Goal: Information Seeking & Learning: Learn about a topic

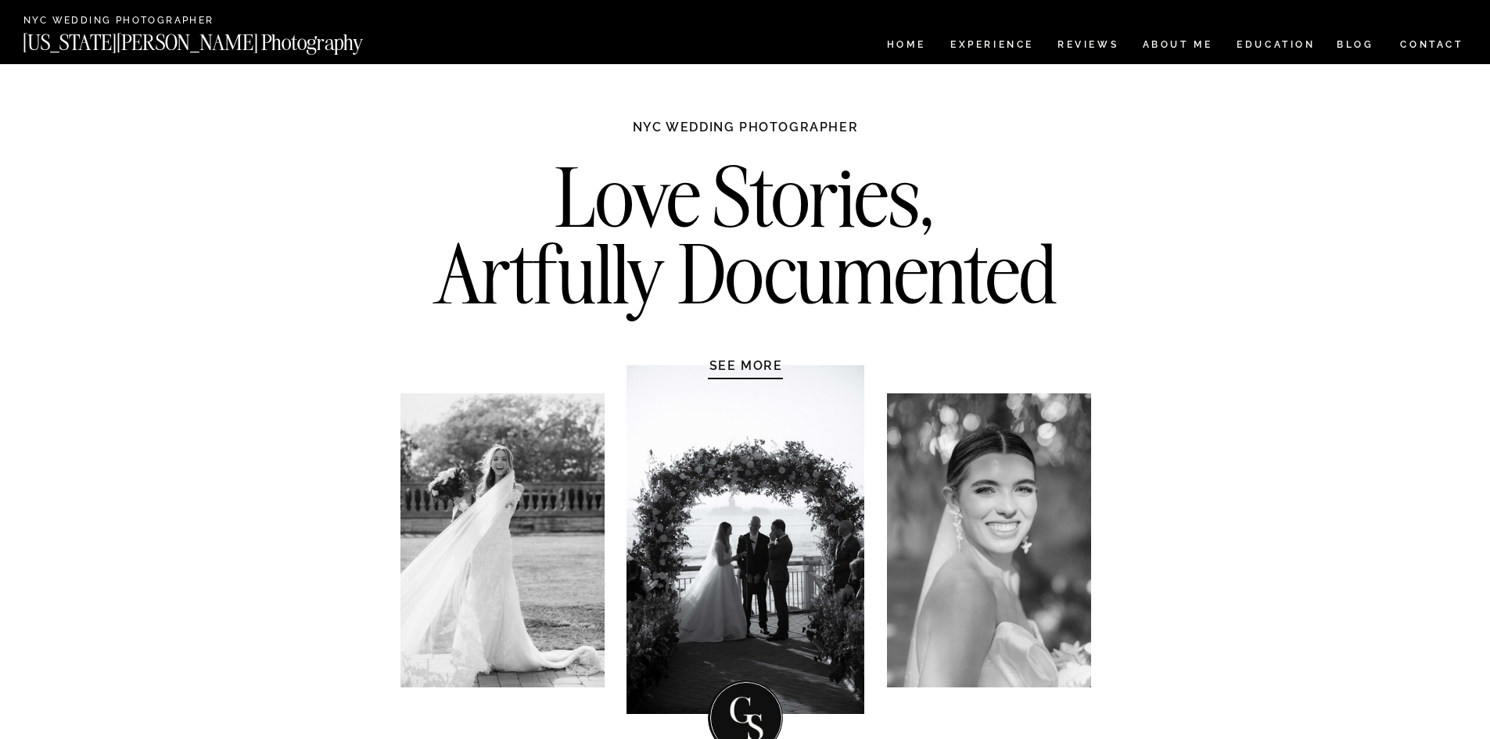
click at [676, 142] on h1 "NYC WEDDING PHOTOGRAPHER" at bounding box center [745, 134] width 293 height 31
drag, startPoint x: 755, startPoint y: 122, endPoint x: 783, endPoint y: 119, distance: 29.1
click at [755, 121] on h1 "NYC WEDDING PHOTOGRAPHER" at bounding box center [745, 134] width 293 height 31
click at [862, 130] on h1 "NYC WEDDING PHOTOGRAPHER" at bounding box center [745, 134] width 293 height 31
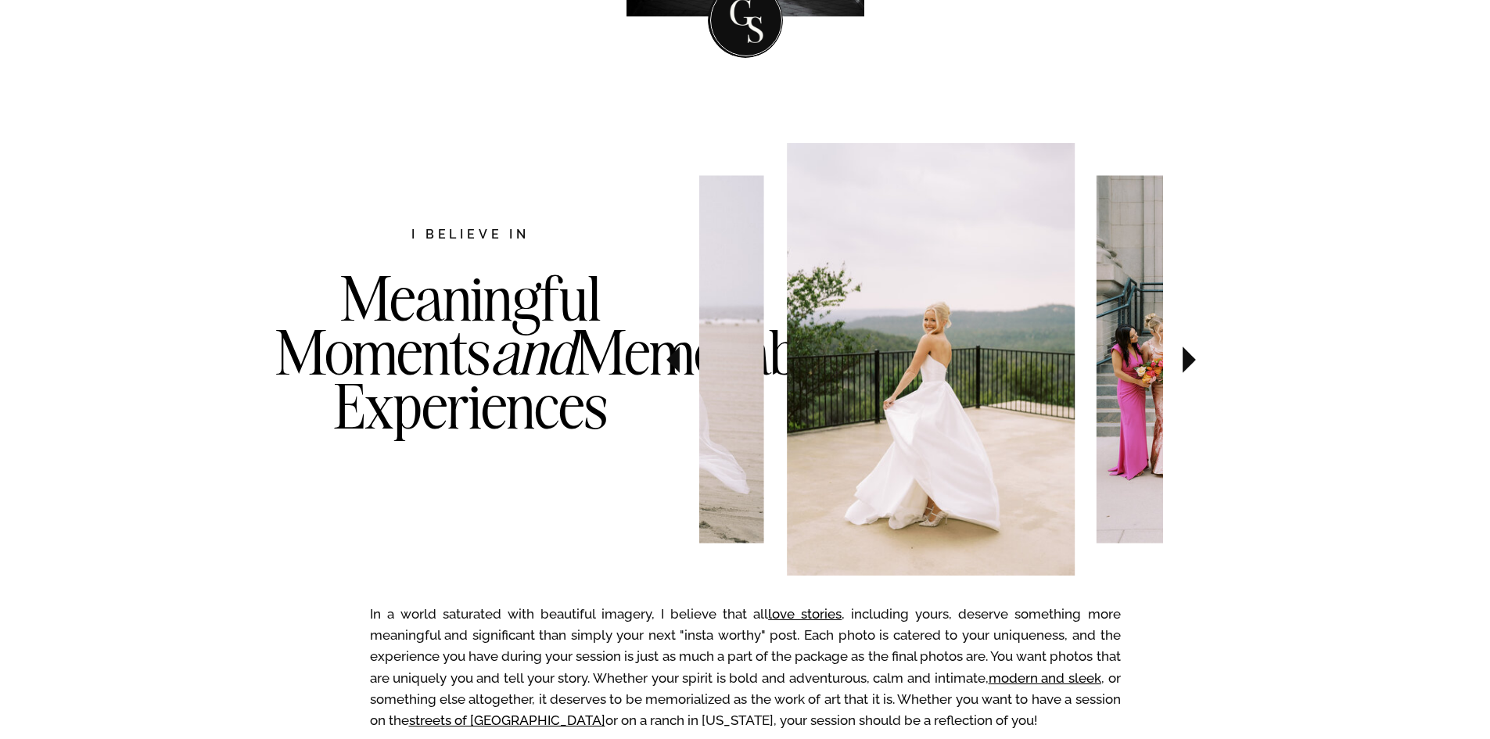
scroll to position [704, 0]
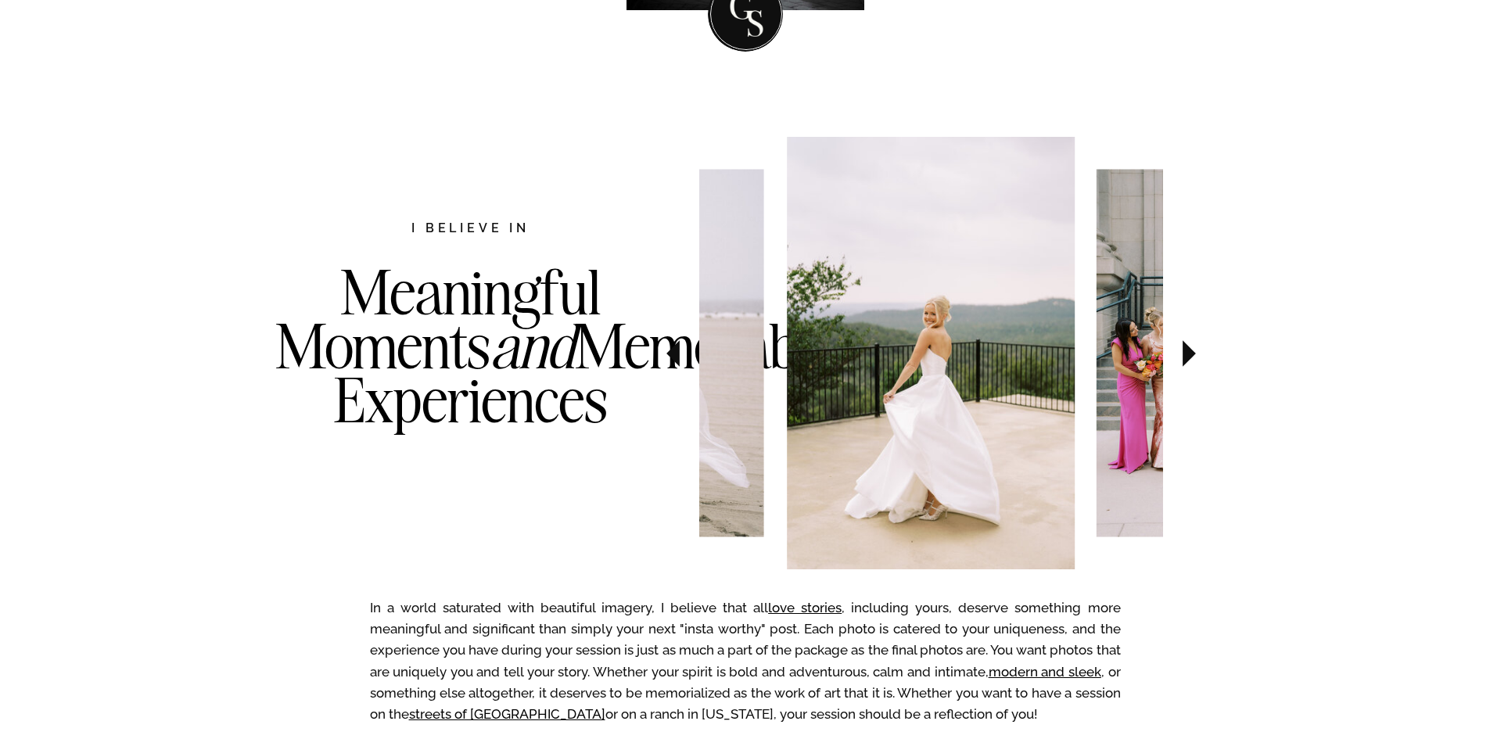
click at [1188, 351] on icon at bounding box center [1188, 353] width 13 height 27
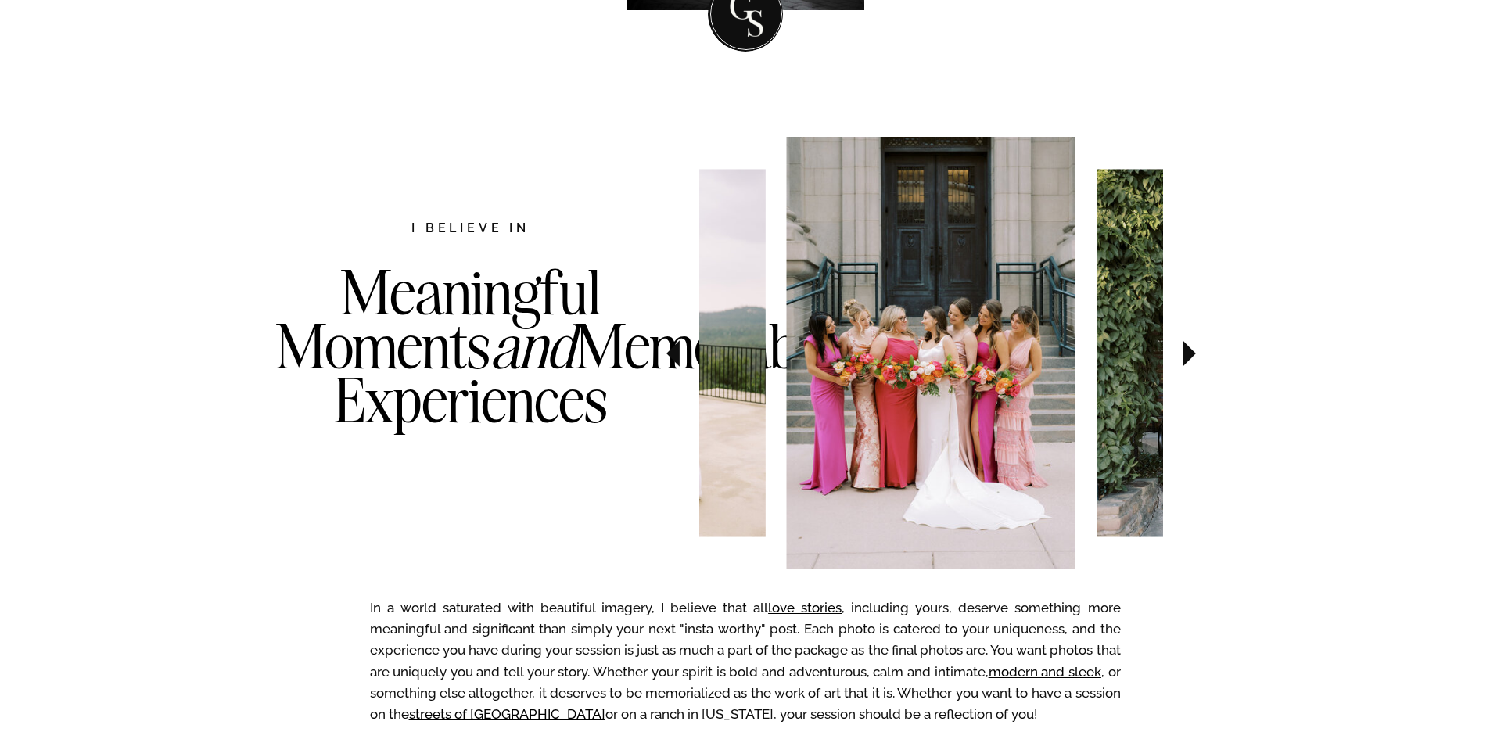
click at [1188, 351] on icon at bounding box center [1188, 353] width 13 height 27
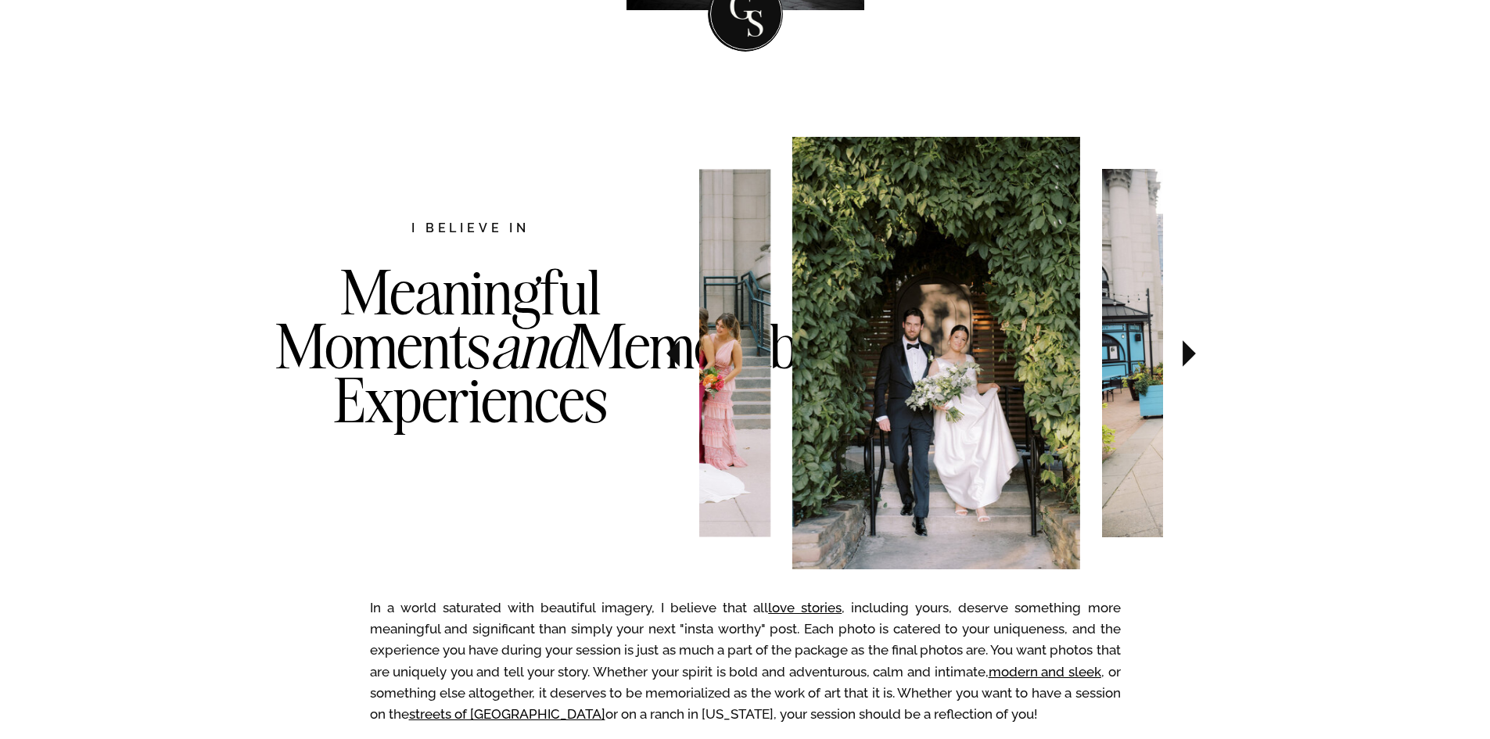
click at [1188, 351] on icon at bounding box center [1188, 353] width 13 height 27
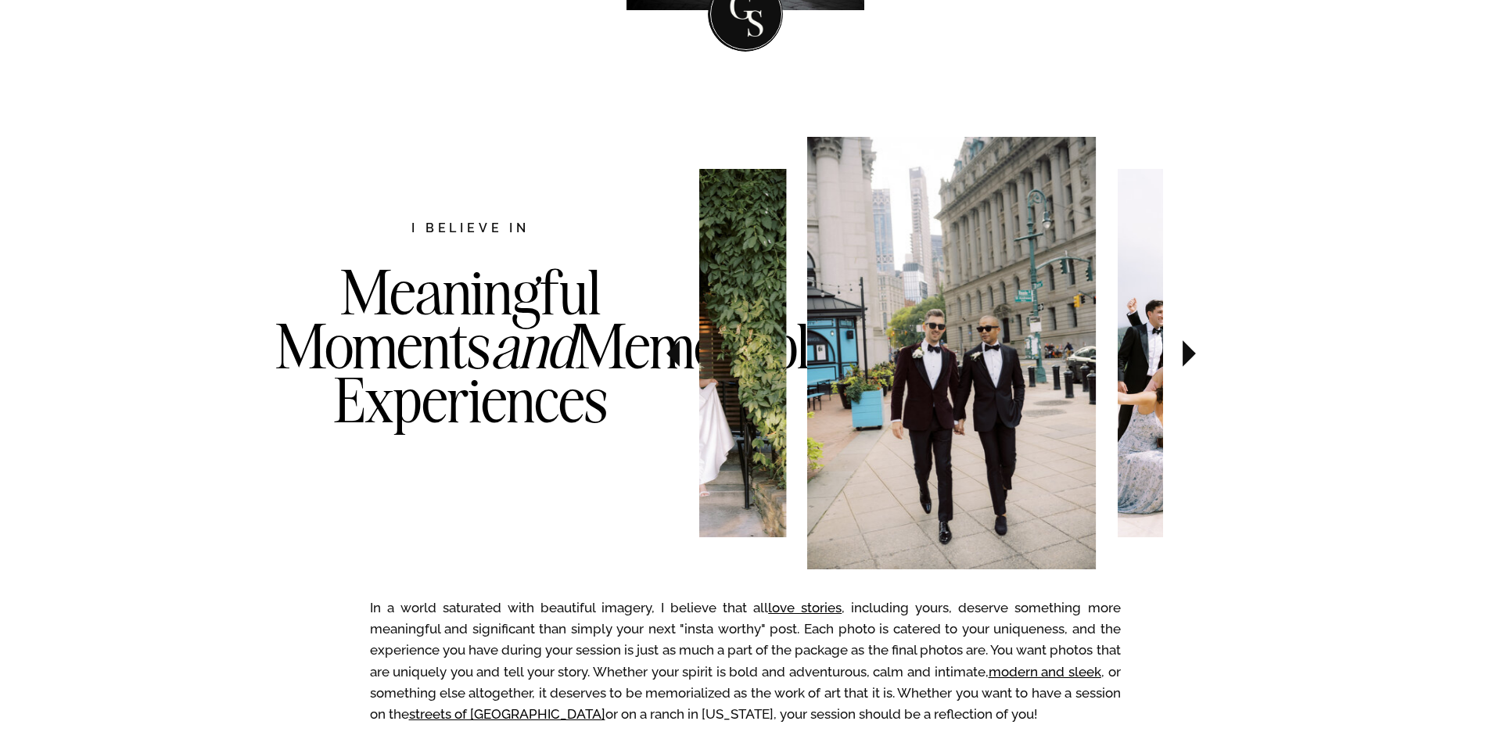
click at [1188, 351] on icon at bounding box center [1188, 353] width 13 height 27
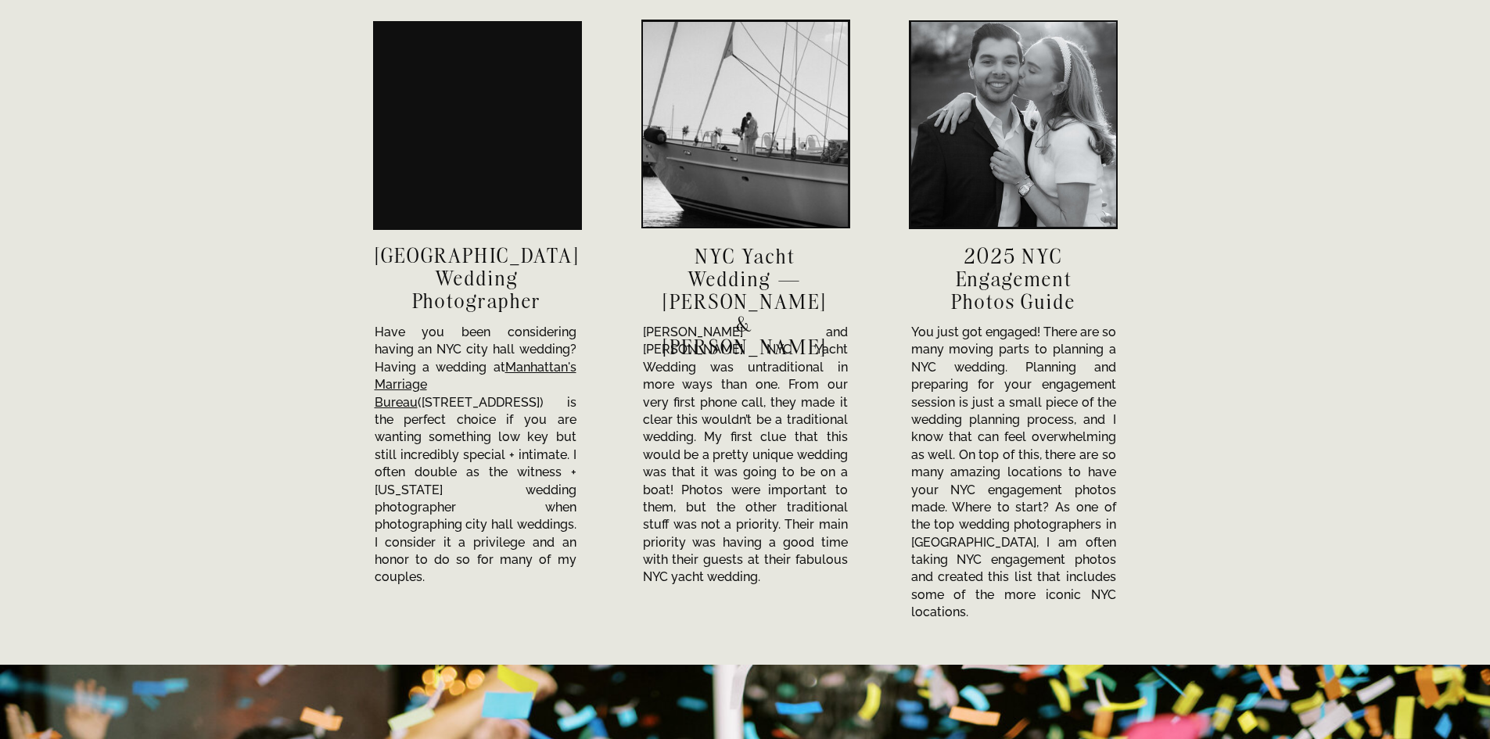
scroll to position [5395, 0]
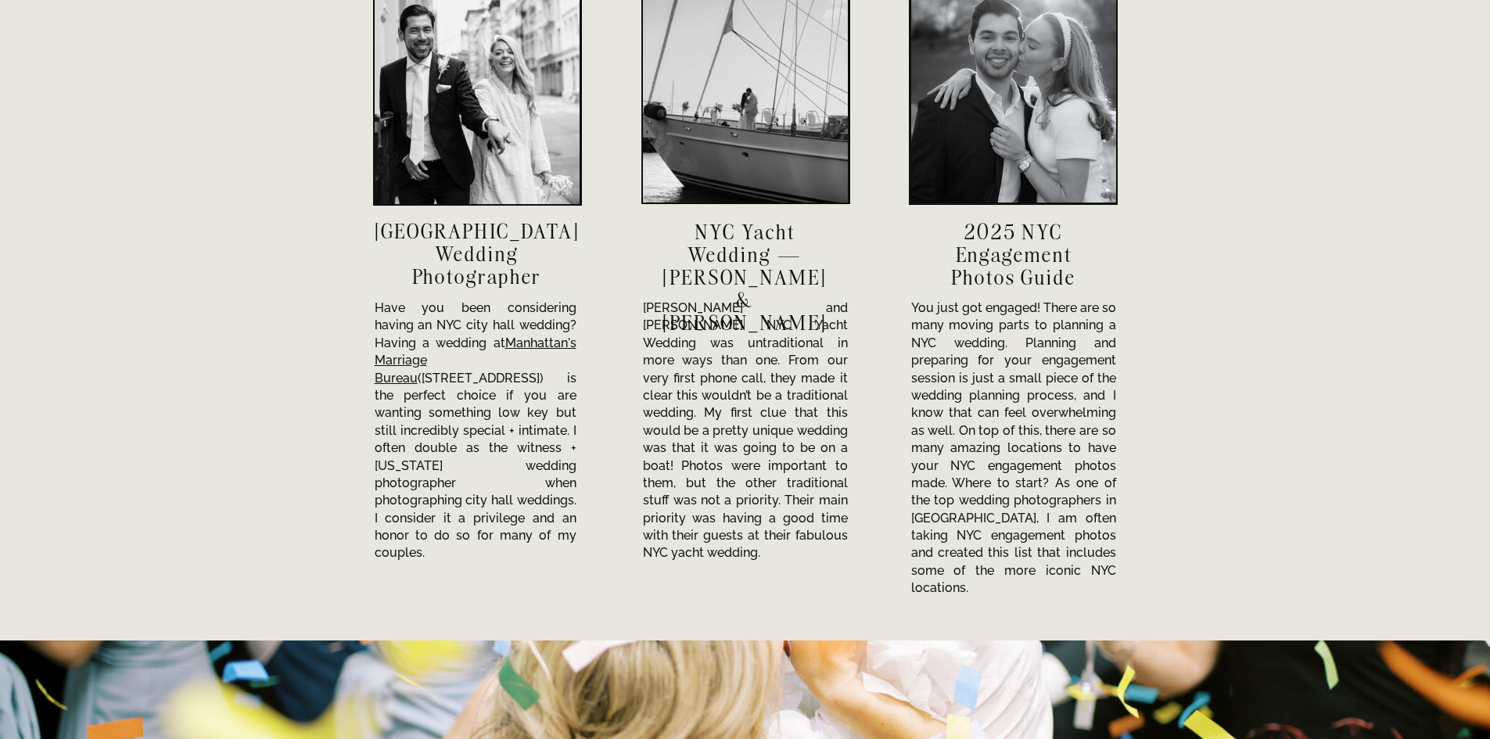
click at [1036, 176] on div at bounding box center [1013, 100] width 205 height 205
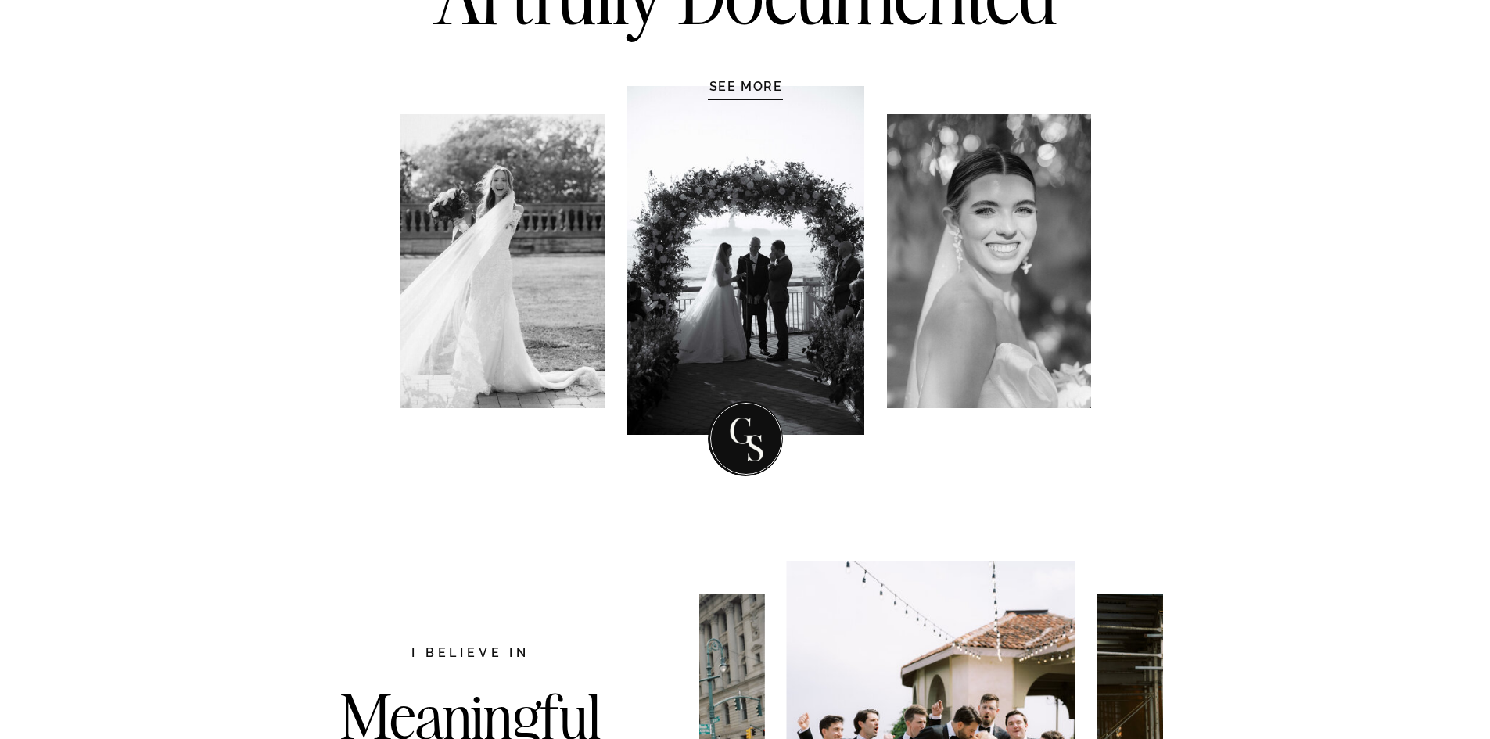
scroll to position [0, 0]
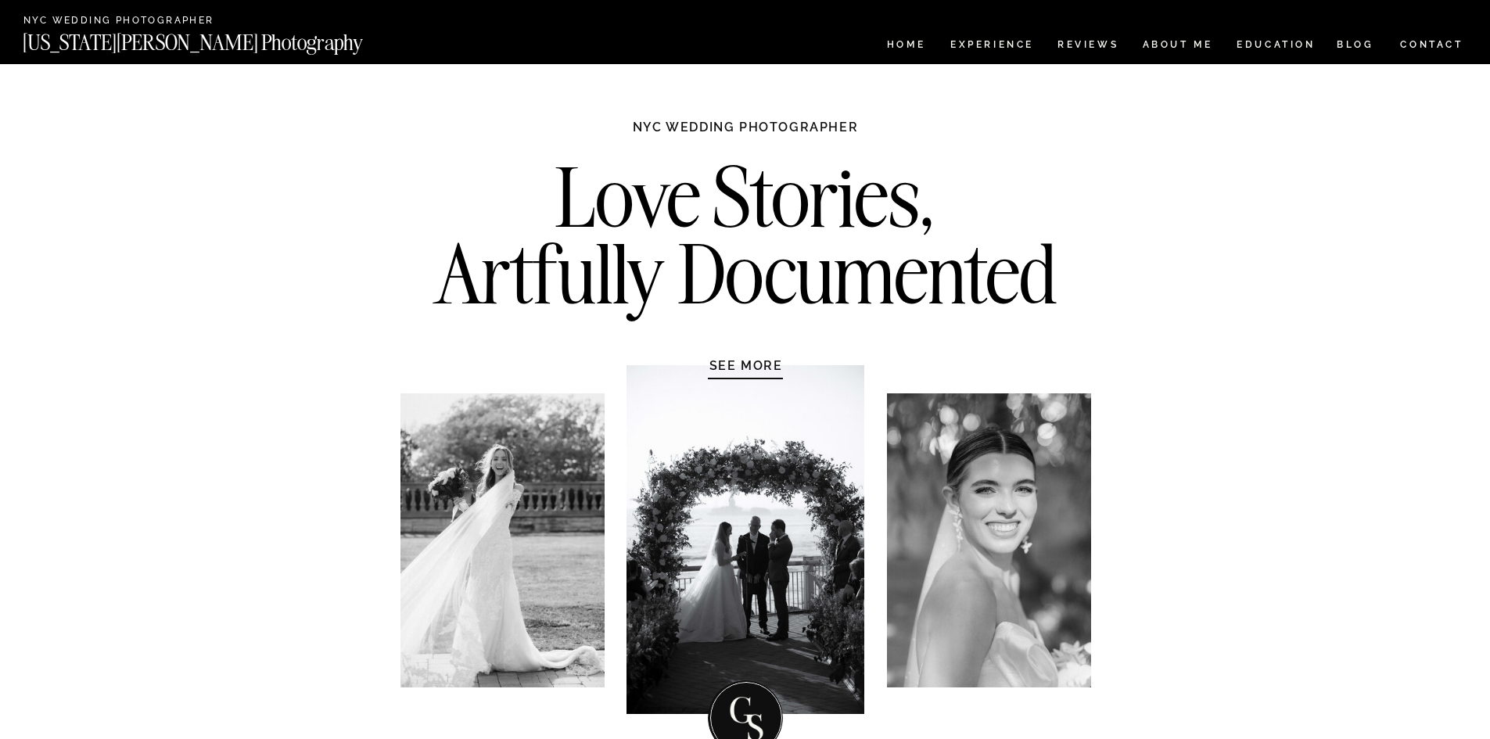
click at [955, 258] on h2 "Love Stories, Artfully Documented" at bounding box center [746, 241] width 656 height 164
click at [739, 120] on h1 "NYC WEDDING PHOTOGRAPHER" at bounding box center [745, 134] width 293 height 31
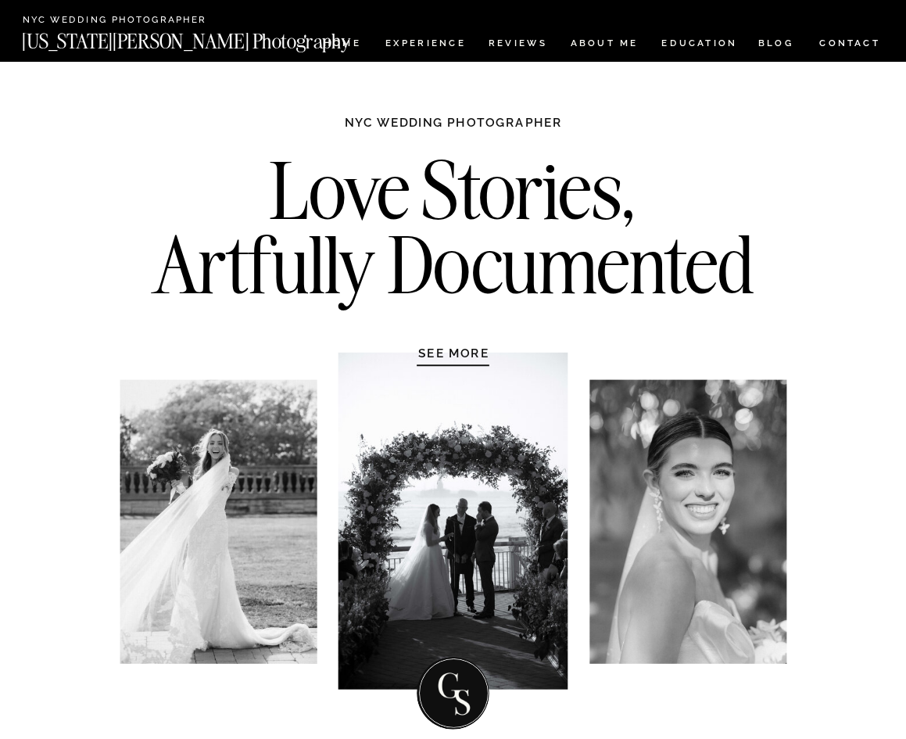
click at [505, 126] on h1 "NYC WEDDING PHOTOGRAPHER" at bounding box center [453, 130] width 283 height 30
click at [497, 228] on h2 "Love Stories, Artfully Documented" at bounding box center [453, 232] width 633 height 159
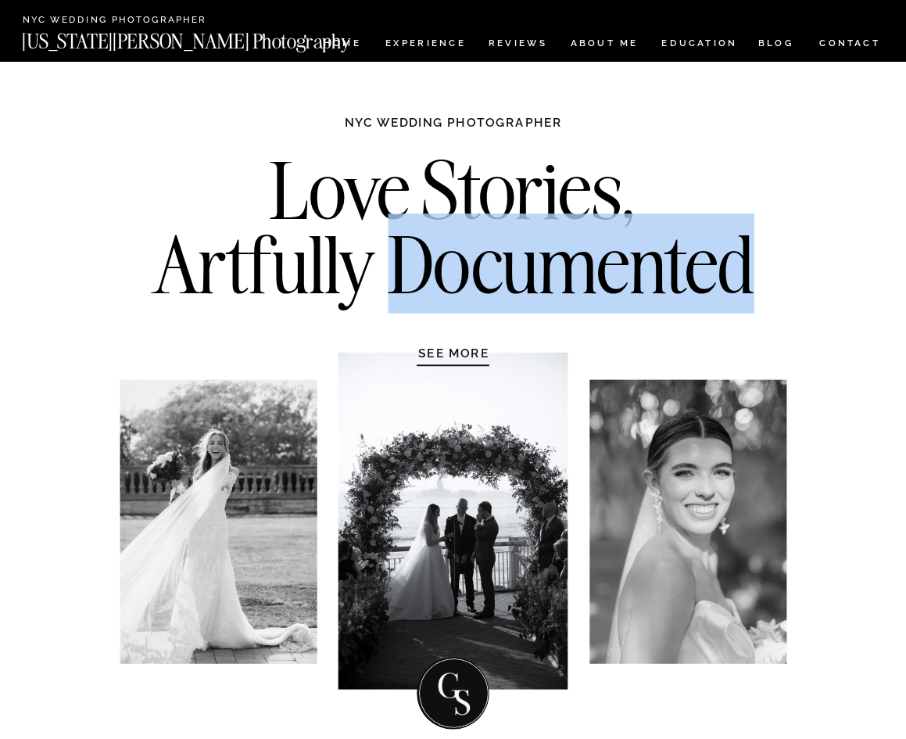
click at [497, 228] on h2 "Love Stories, Artfully Documented" at bounding box center [453, 232] width 633 height 159
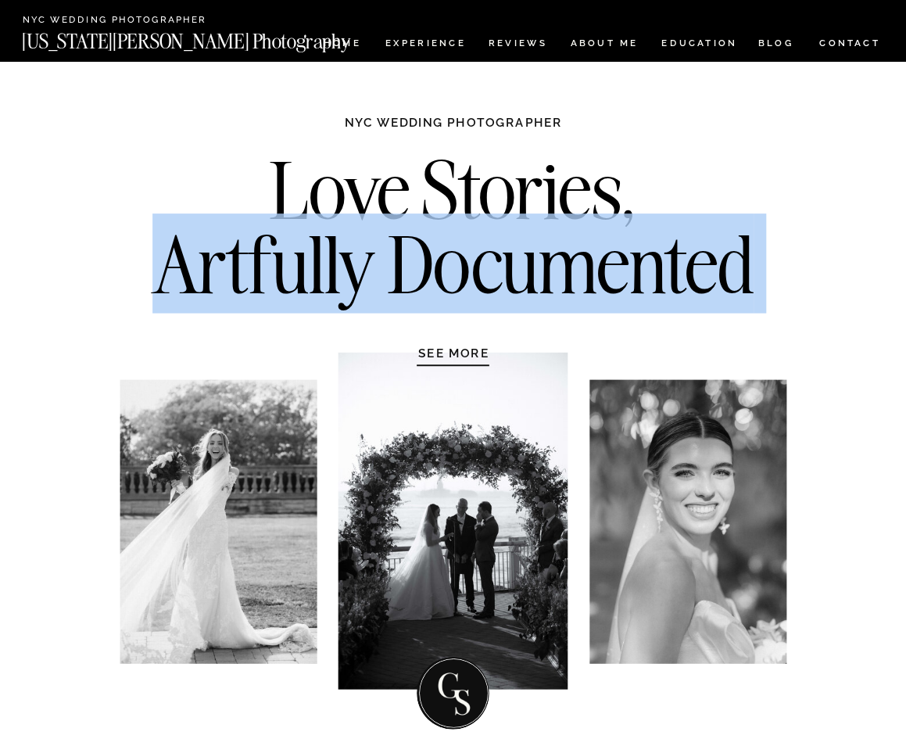
click at [497, 228] on h2 "Love Stories, Artfully Documented" at bounding box center [453, 232] width 633 height 159
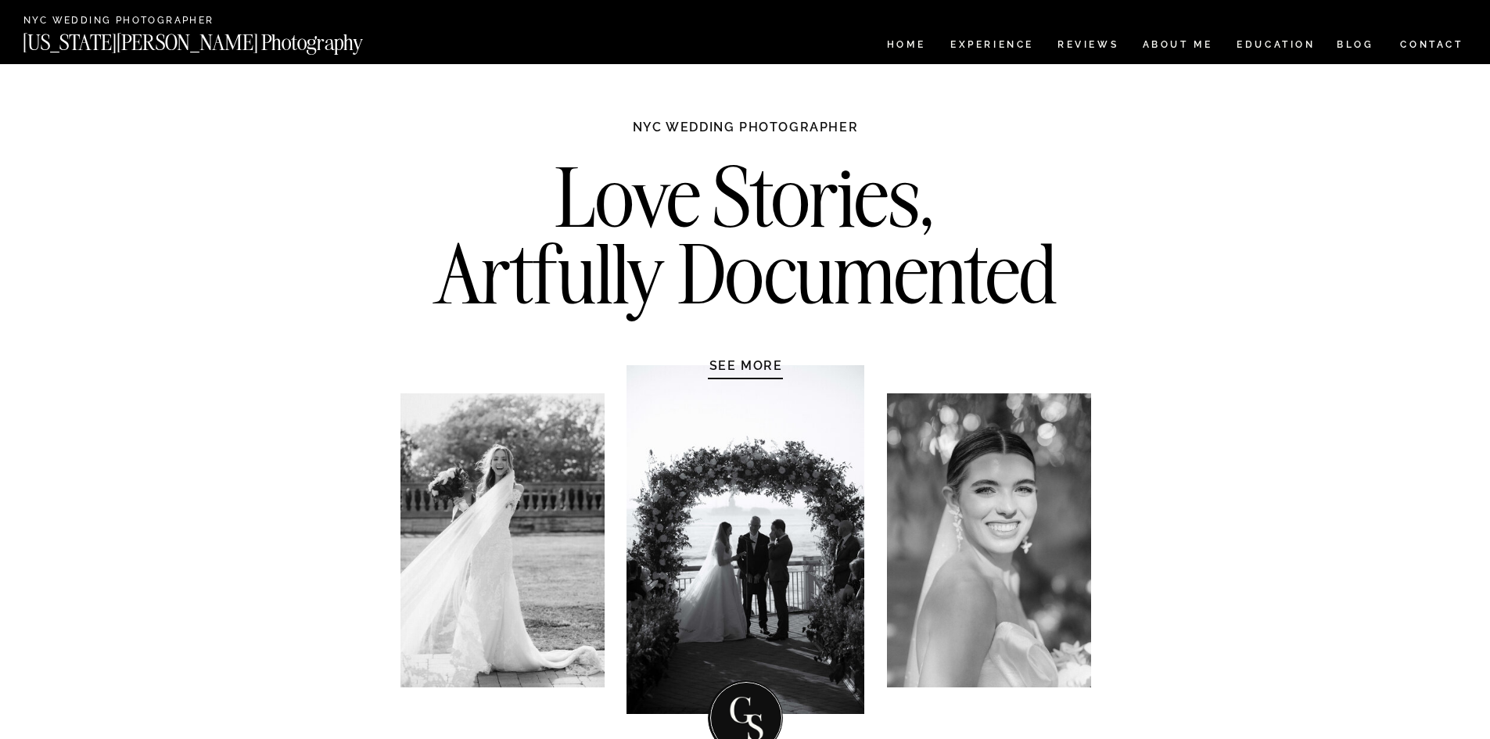
click at [868, 170] on h2 "Love Stories, Artfully Documented" at bounding box center [746, 241] width 656 height 164
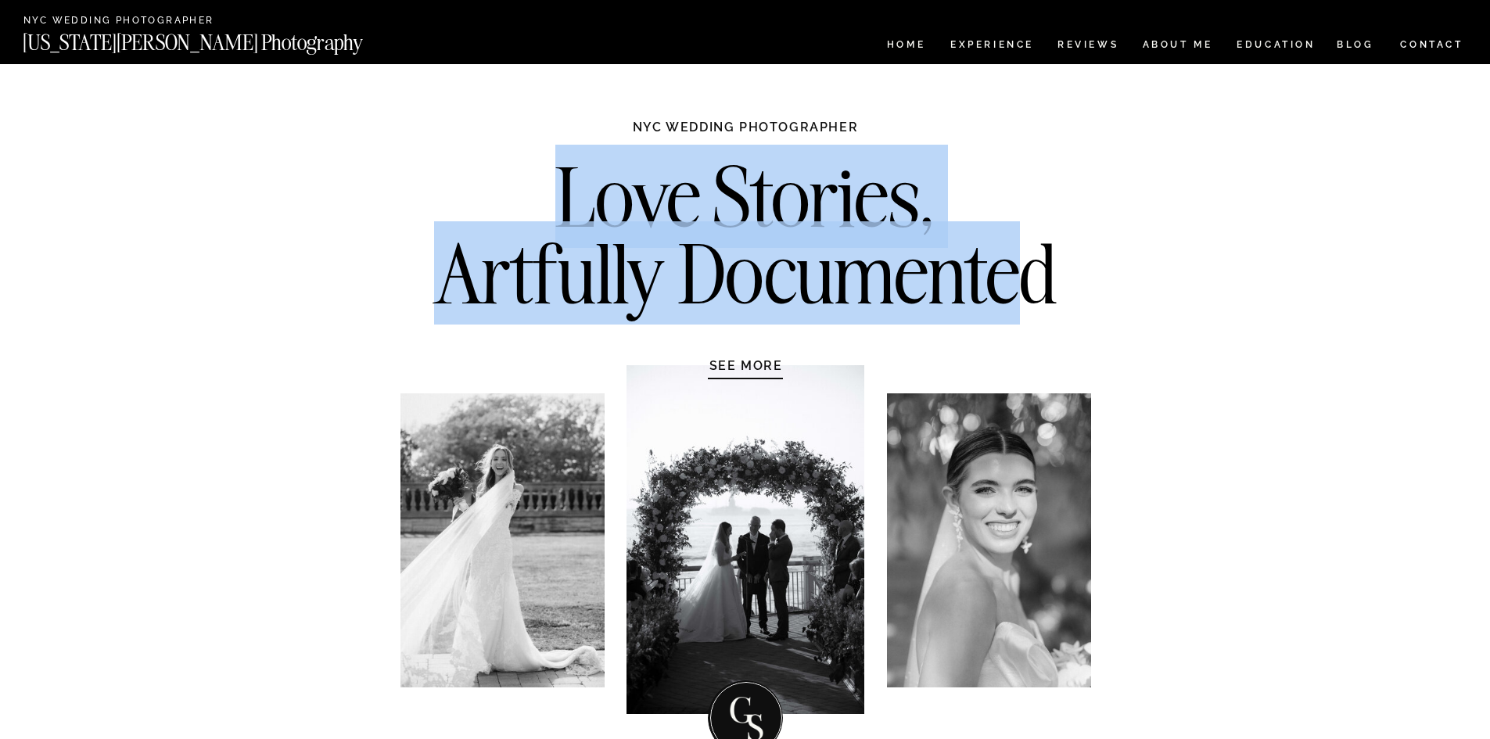
drag, startPoint x: 624, startPoint y: 116, endPoint x: 1027, endPoint y: 249, distance: 425.0
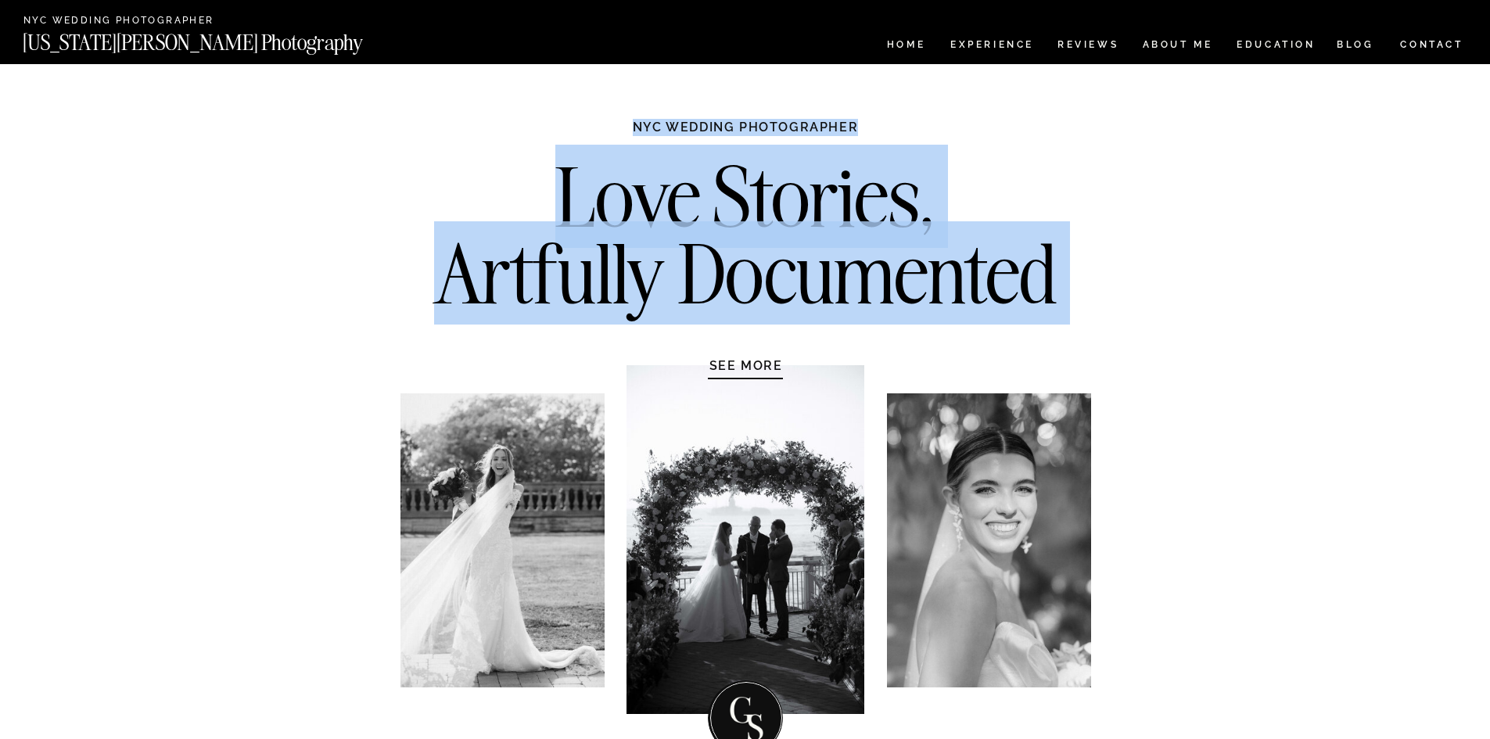
drag, startPoint x: 1046, startPoint y: 271, endPoint x: 830, endPoint y: 119, distance: 264.9
copy div "Love Stories, Artfully Documented NYC WEDDING PHOTOGRAPHER"
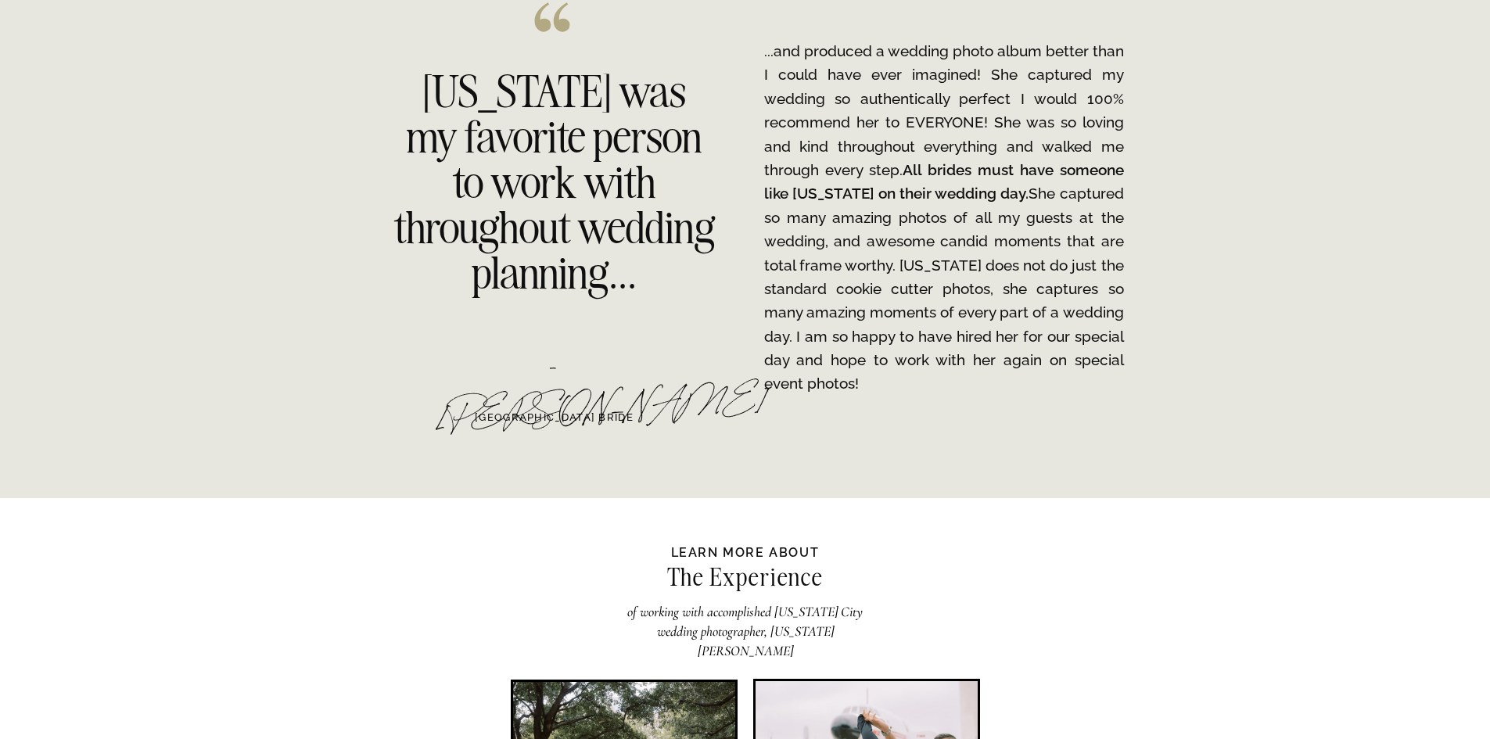
scroll to position [2502, 0]
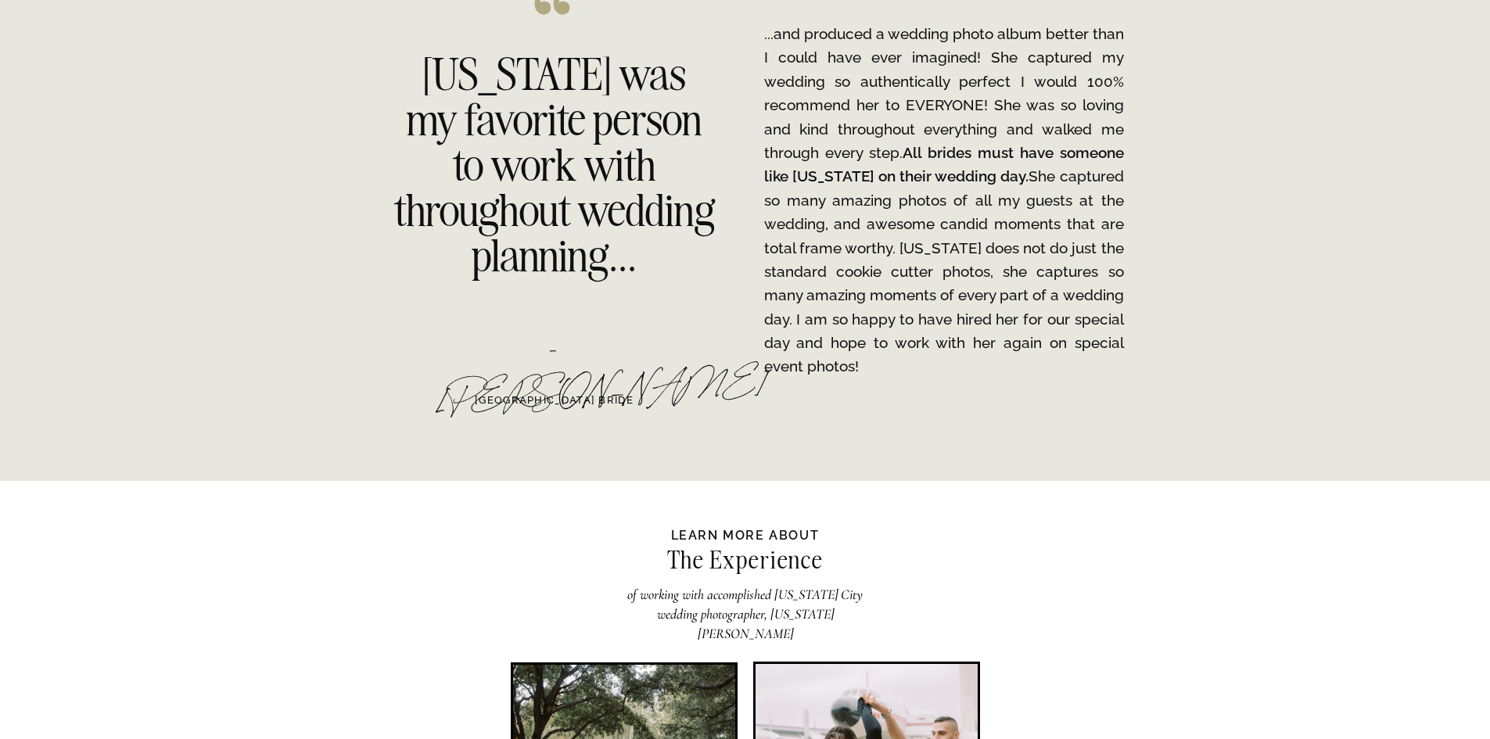
click at [602, 353] on div "- [PERSON_NAME]" at bounding box center [554, 360] width 240 height 65
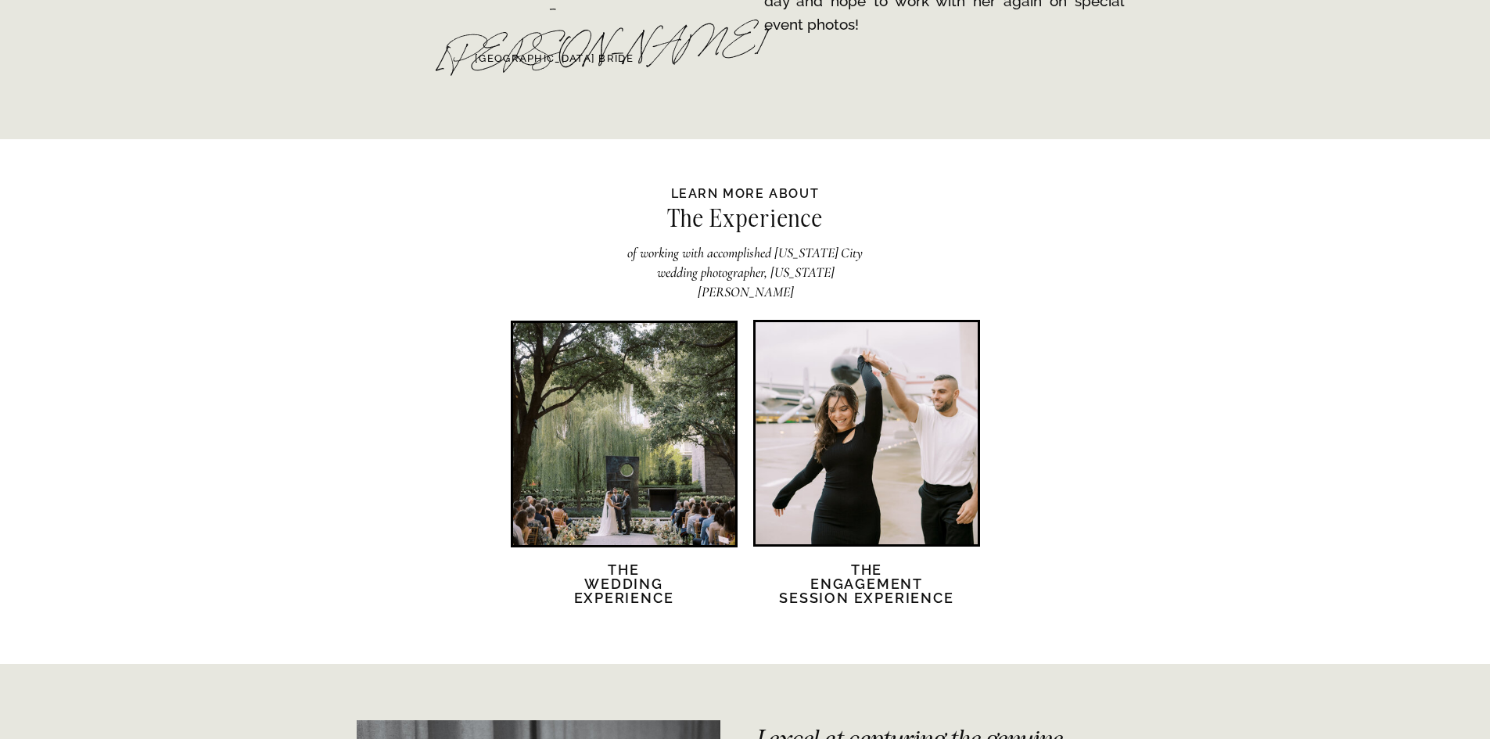
scroll to position [2971, 0]
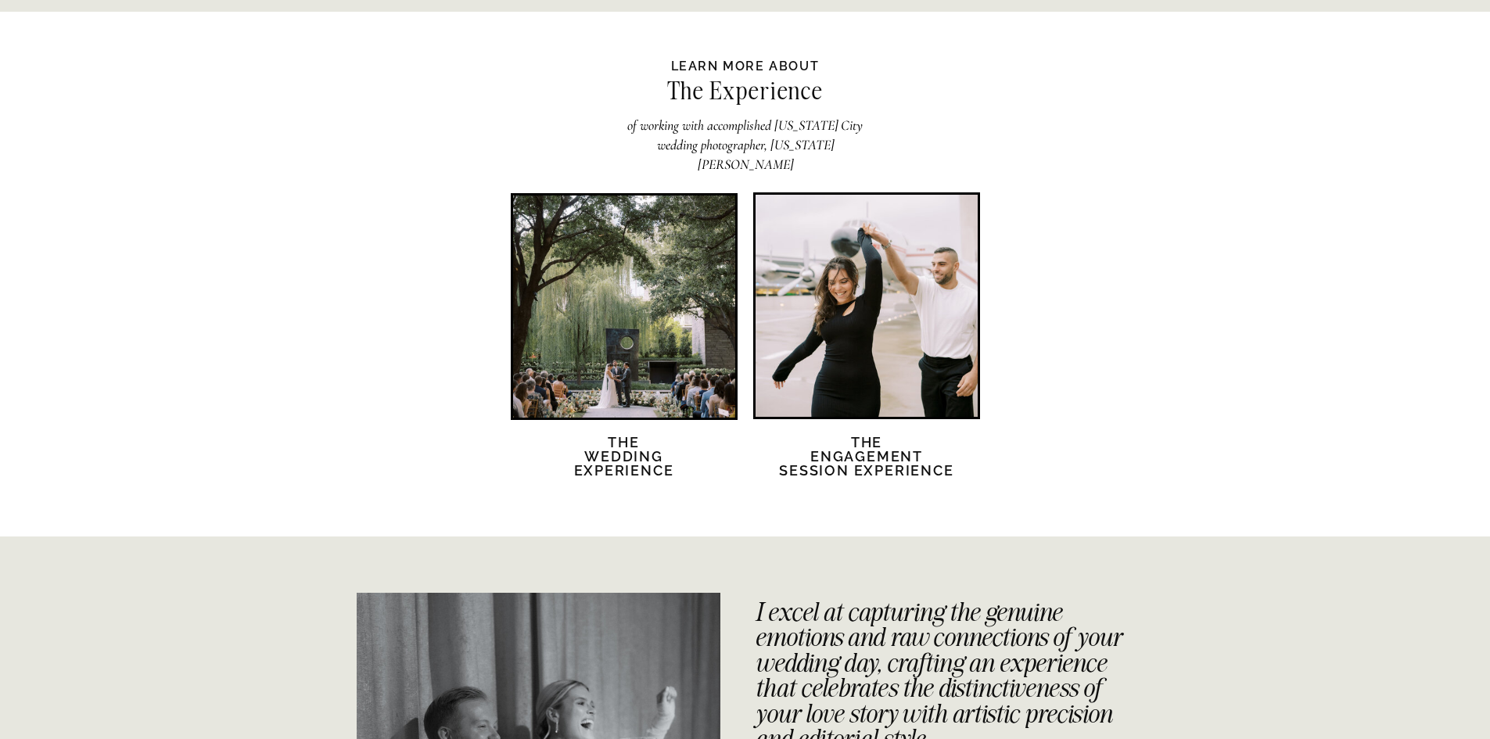
click at [639, 307] on div at bounding box center [624, 306] width 222 height 222
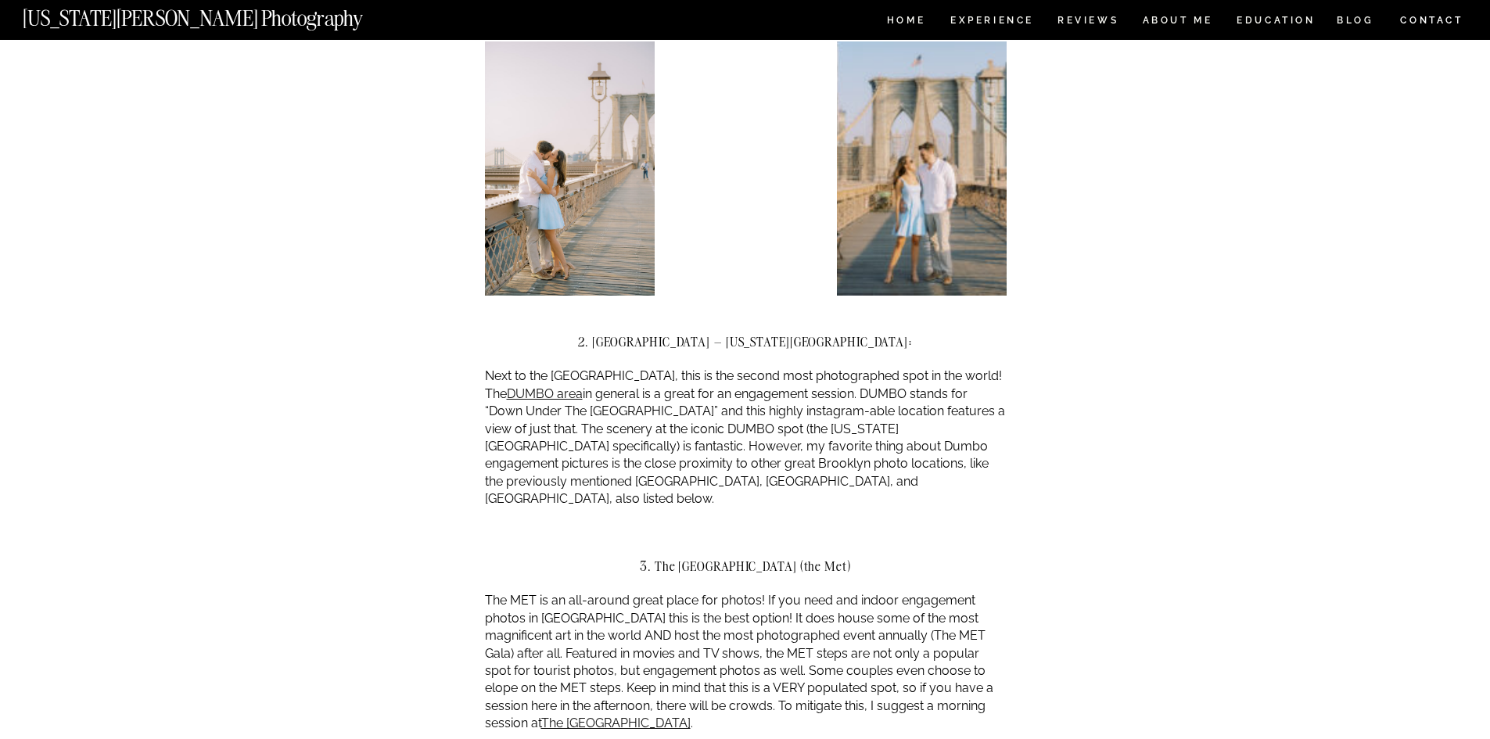
scroll to position [1720, 0]
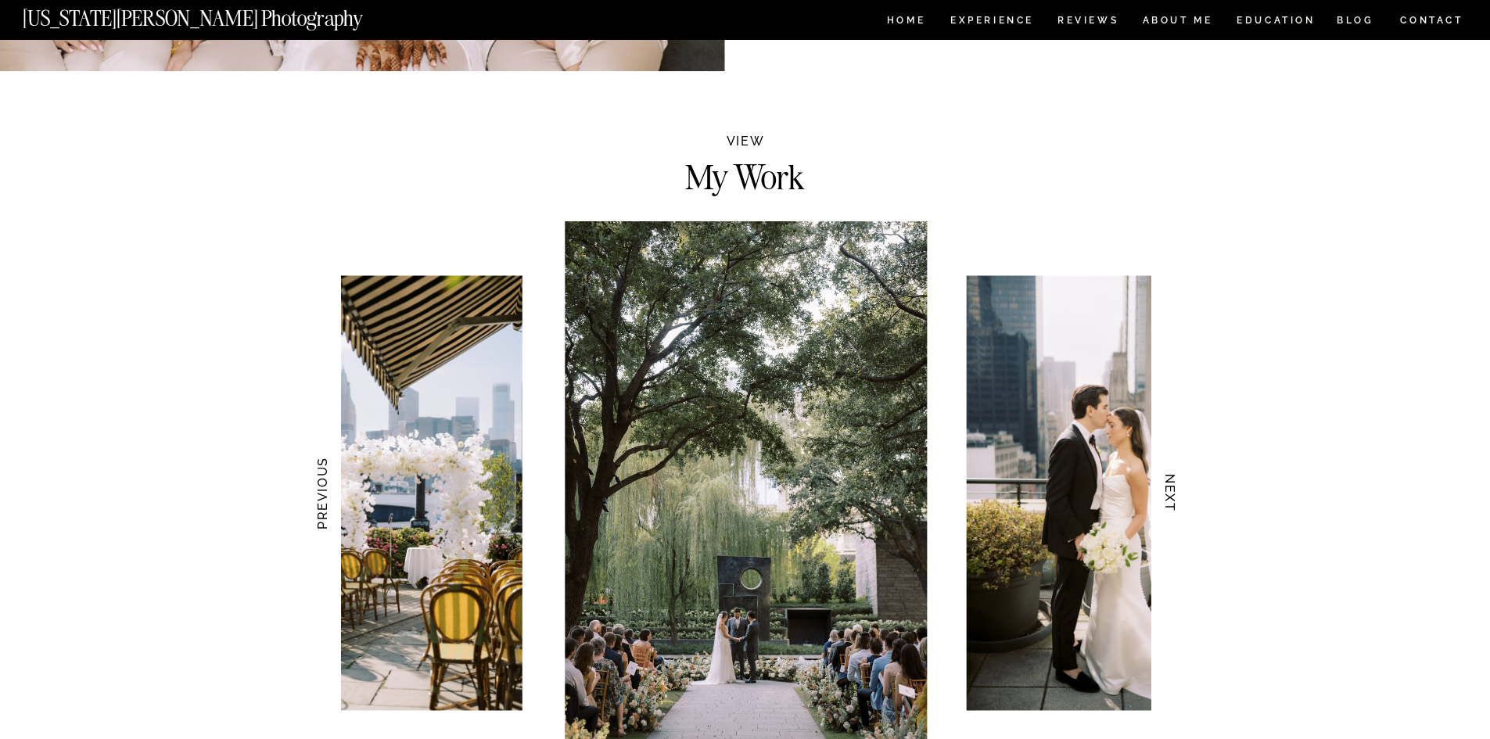
scroll to position [1407, 0]
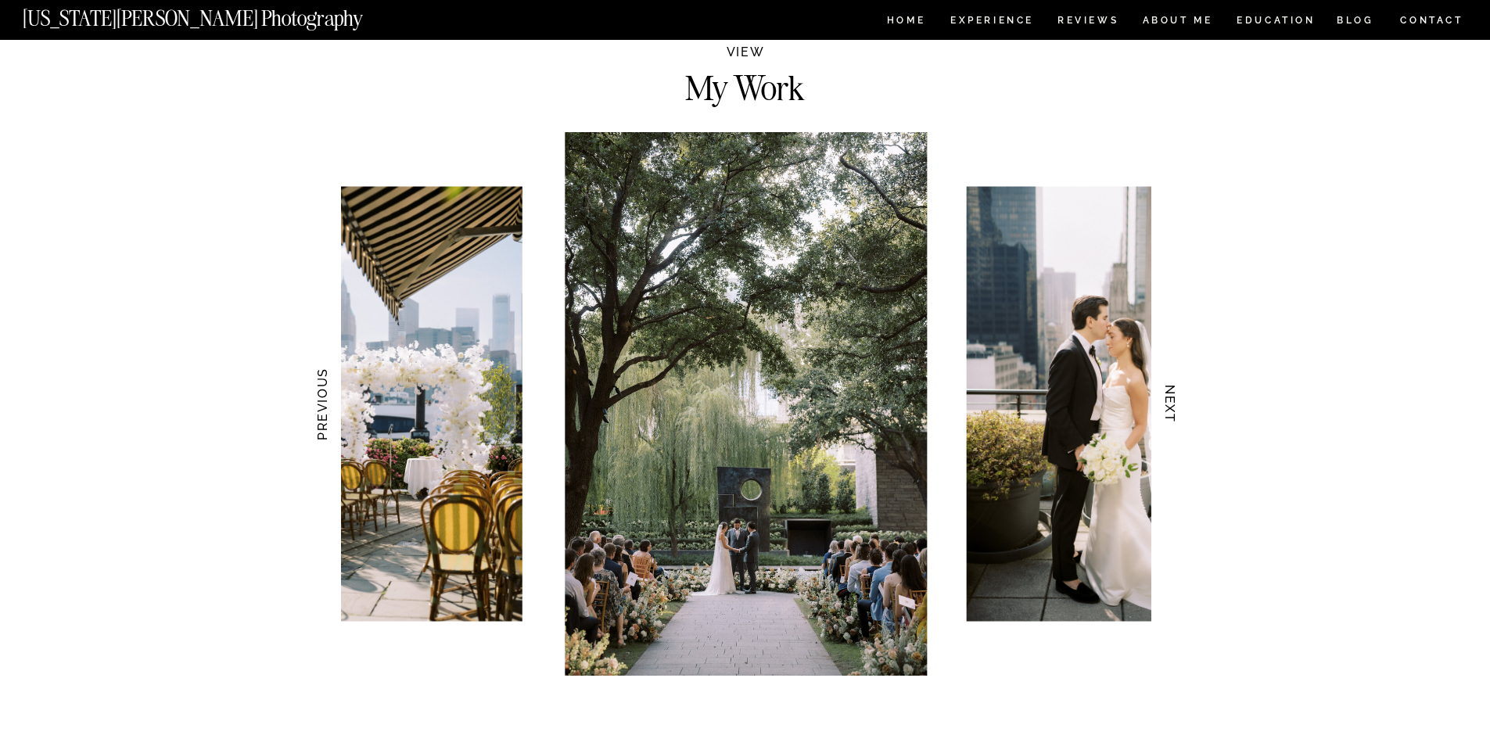
click at [1176, 412] on h3 "NEXT" at bounding box center [1169, 404] width 16 height 99
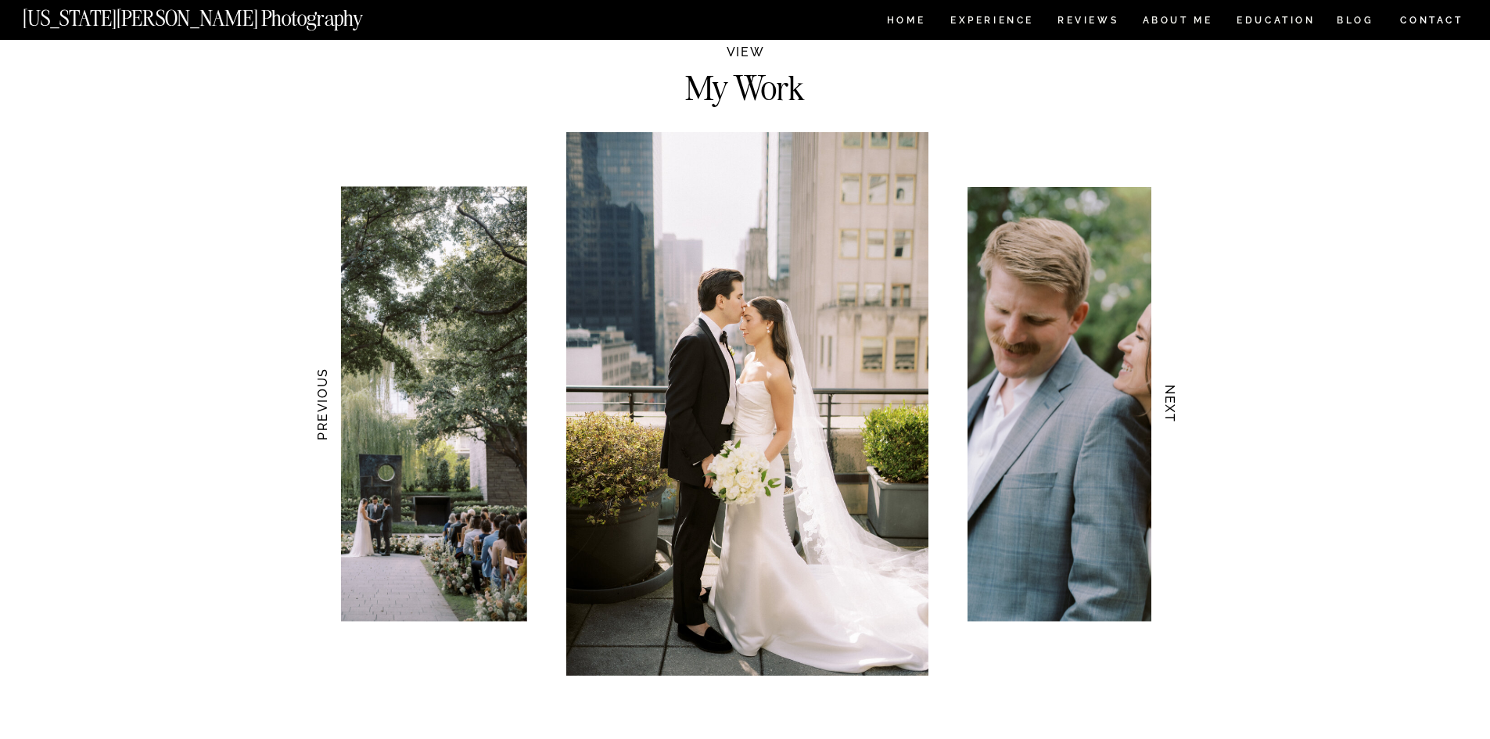
click at [1176, 412] on h3 "NEXT" at bounding box center [1169, 404] width 16 height 99
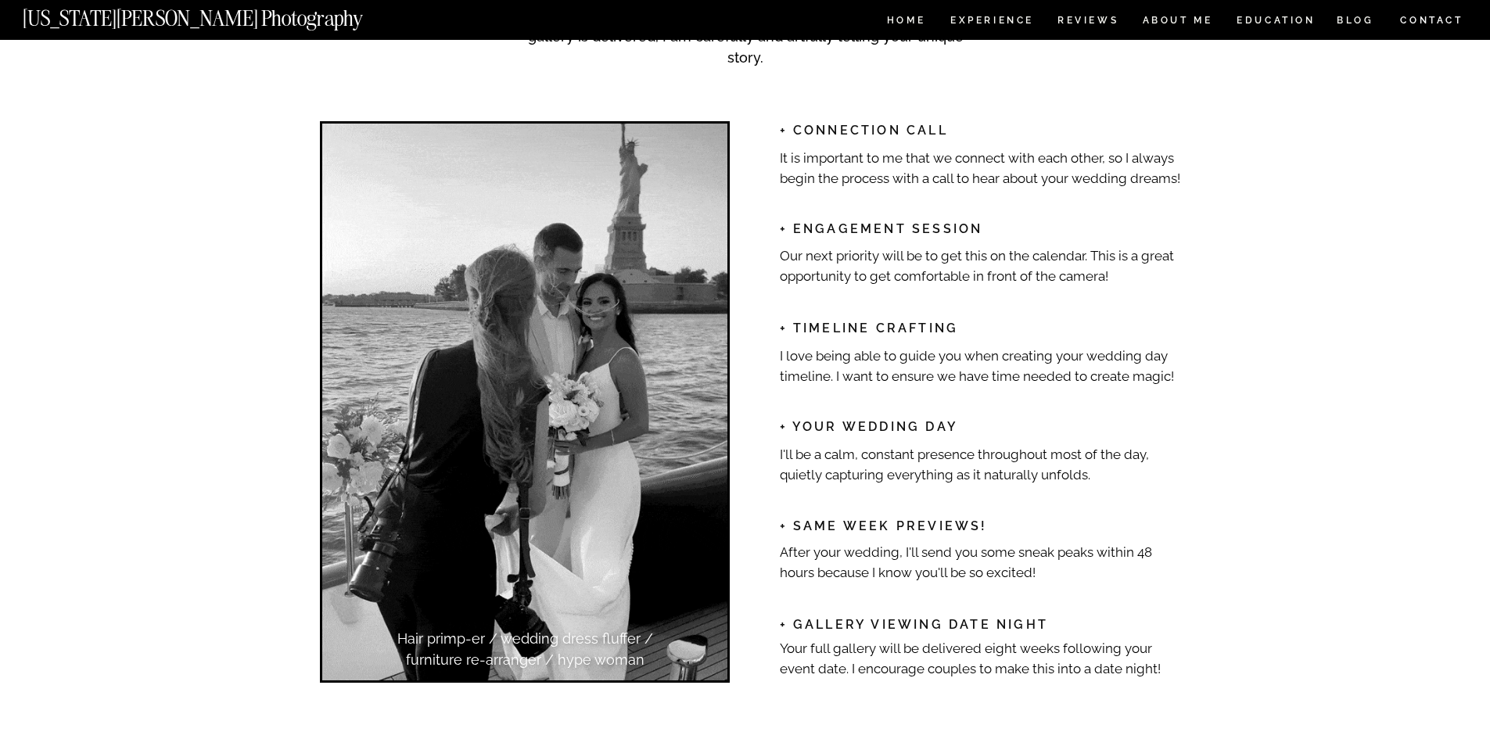
scroll to position [2815, 0]
